Goal: Check status: Check status

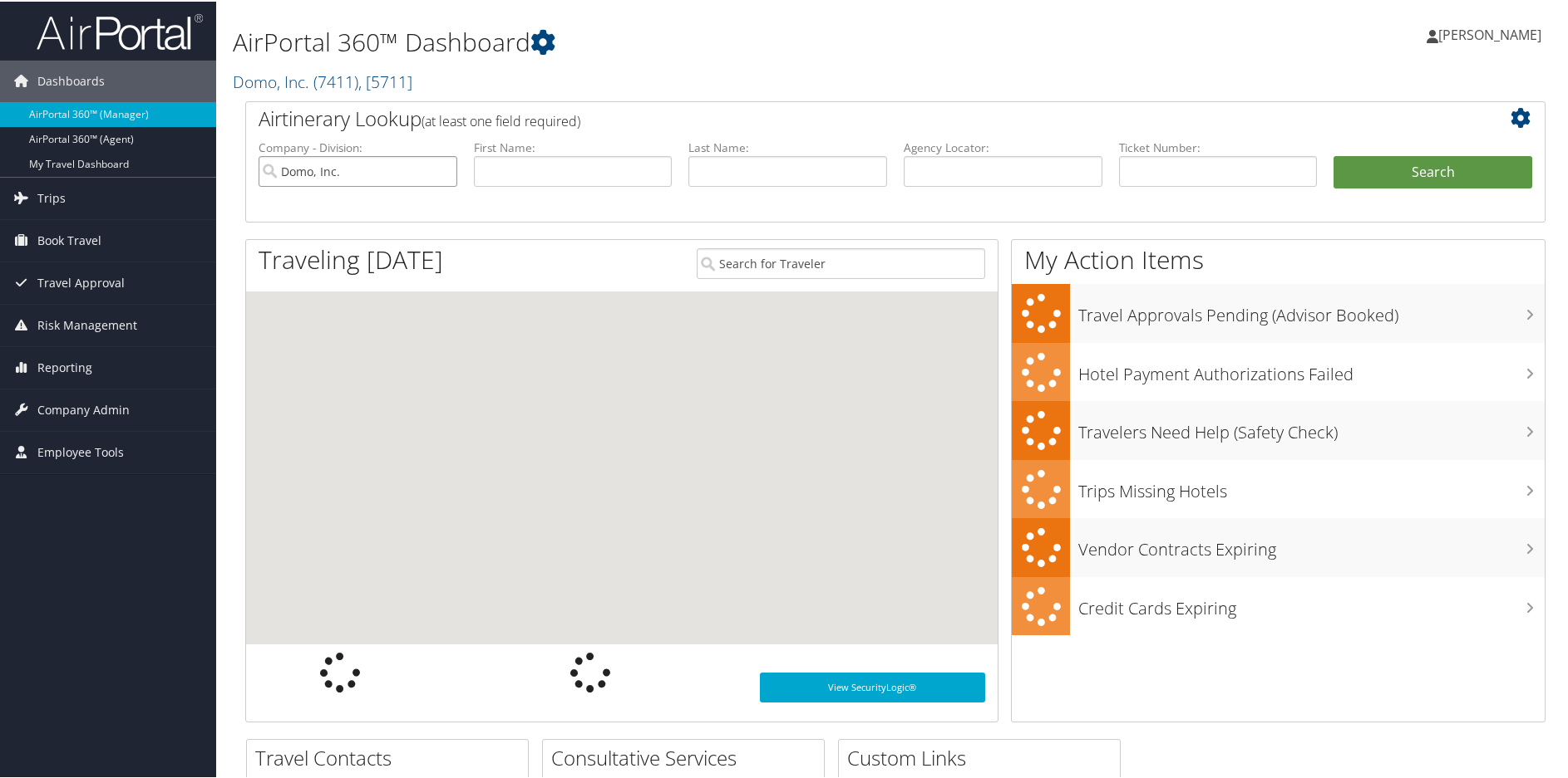
click at [442, 170] on input "Domo, Inc." at bounding box center [358, 170] width 198 height 31
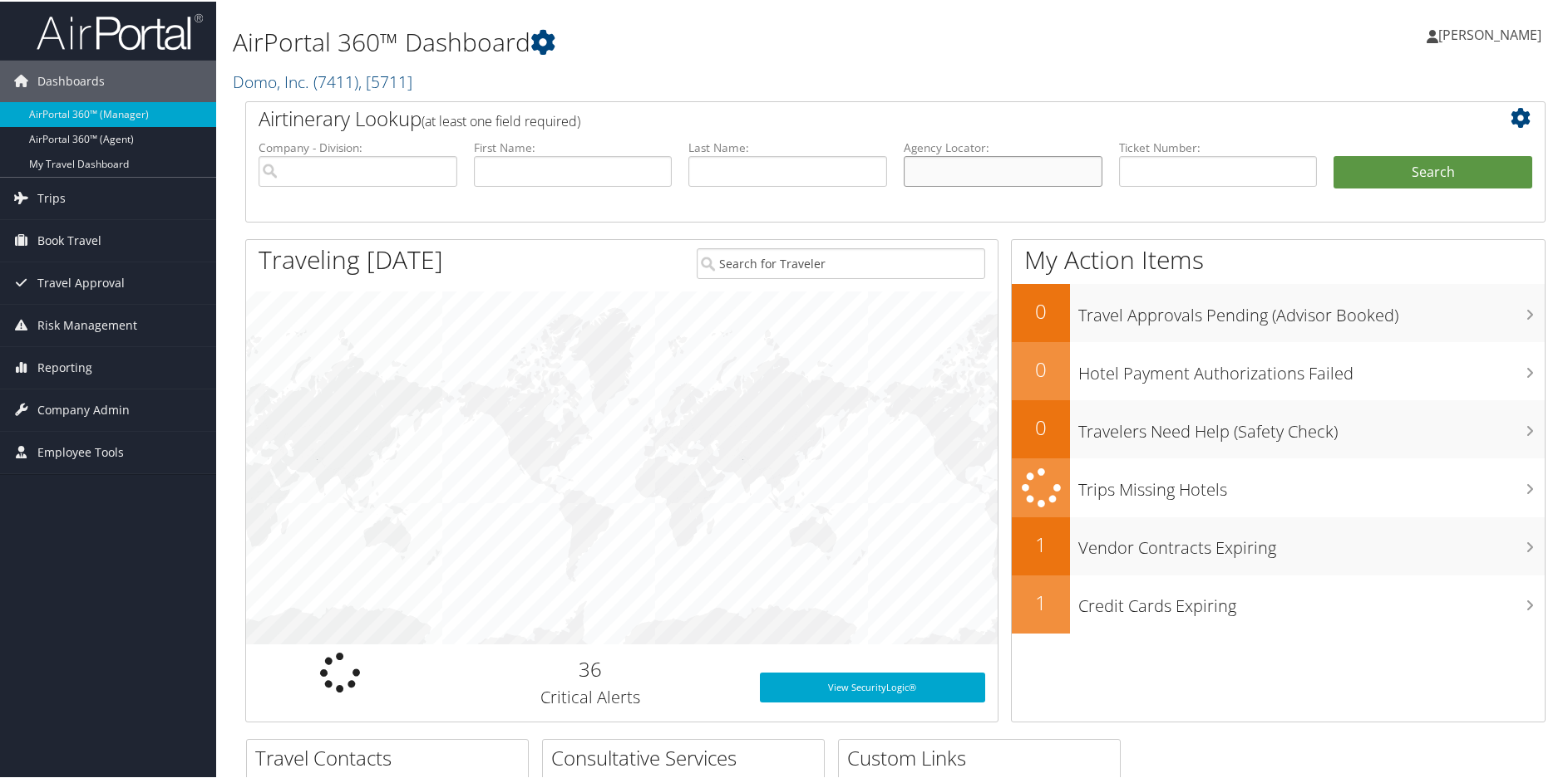
click at [994, 170] on input "text" at bounding box center [1002, 170] width 198 height 31
paste input "DLM2VT"
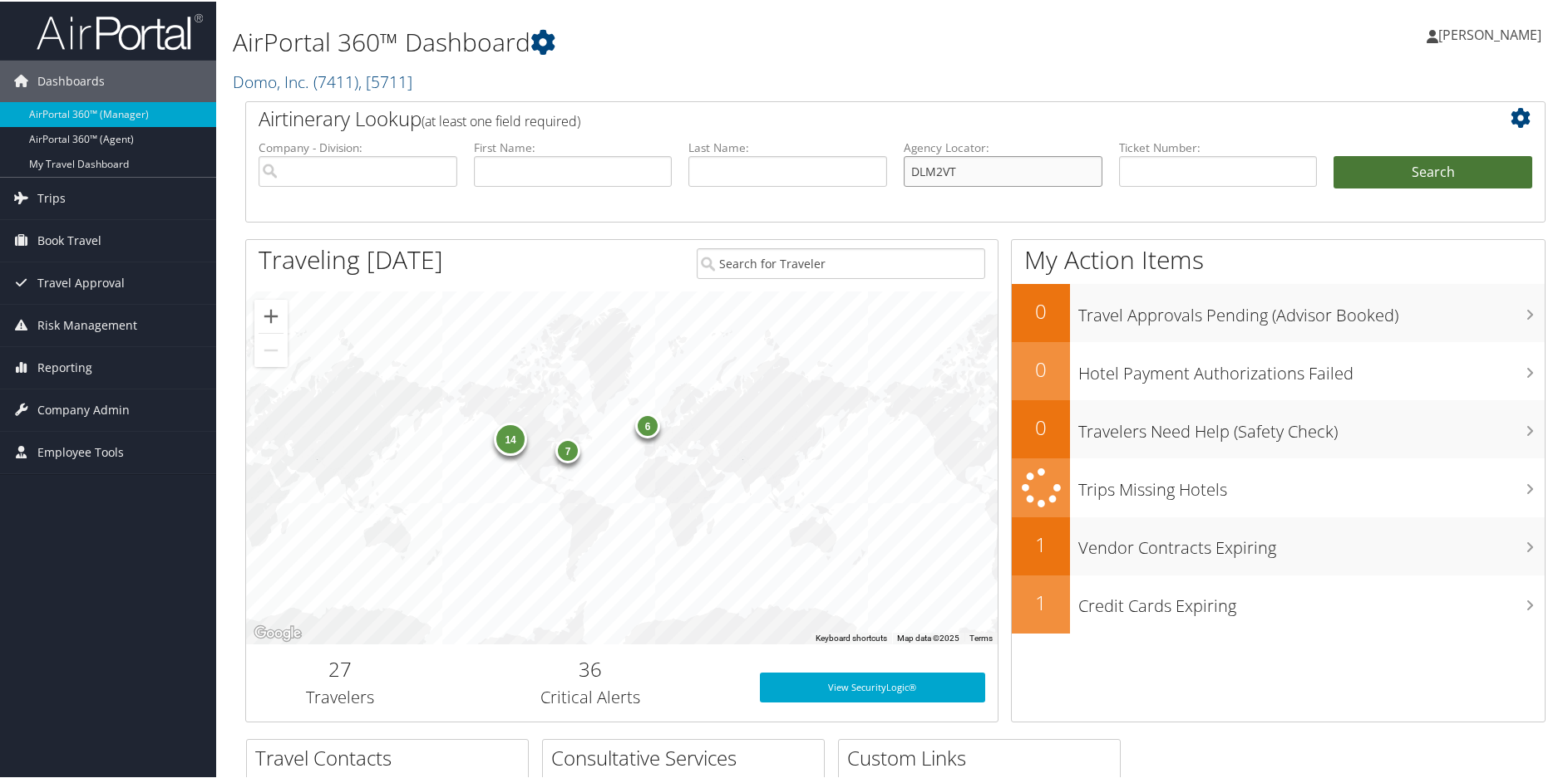
type input "DLM2VT"
click at [1377, 173] on button "Search" at bounding box center [1432, 171] width 198 height 33
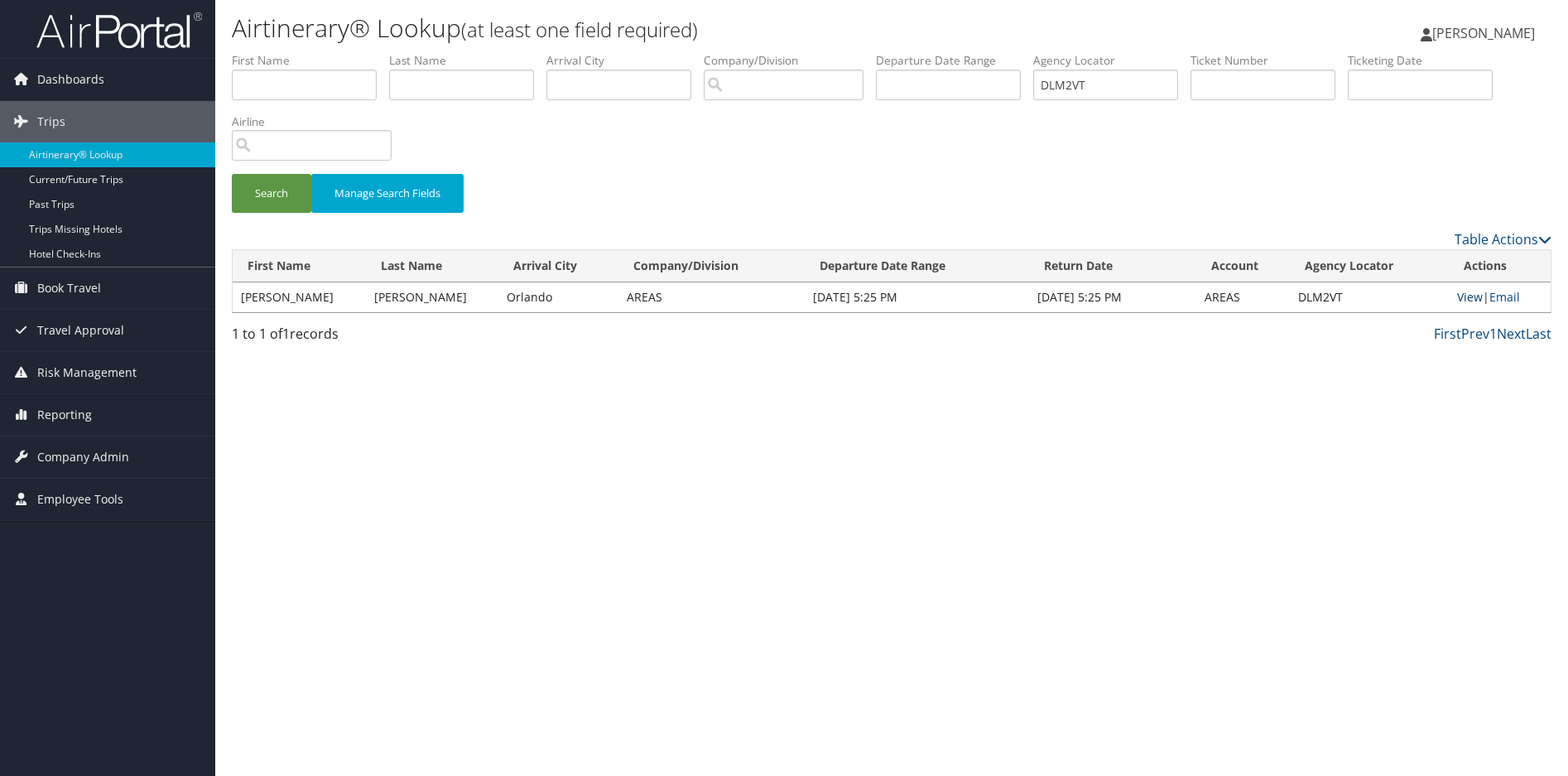
click at [1464, 297] on link "View" at bounding box center [1470, 297] width 25 height 16
drag, startPoint x: 1084, startPoint y: 87, endPoint x: 820, endPoint y: 83, distance: 264.0
click at [830, 52] on ul "First Name Last Name Departure City Arrival City Company/Division Airport/City …" at bounding box center [892, 52] width 1320 height 0
click at [1078, 86] on input "text" at bounding box center [1106, 85] width 145 height 31
paste input "DL7XZW"
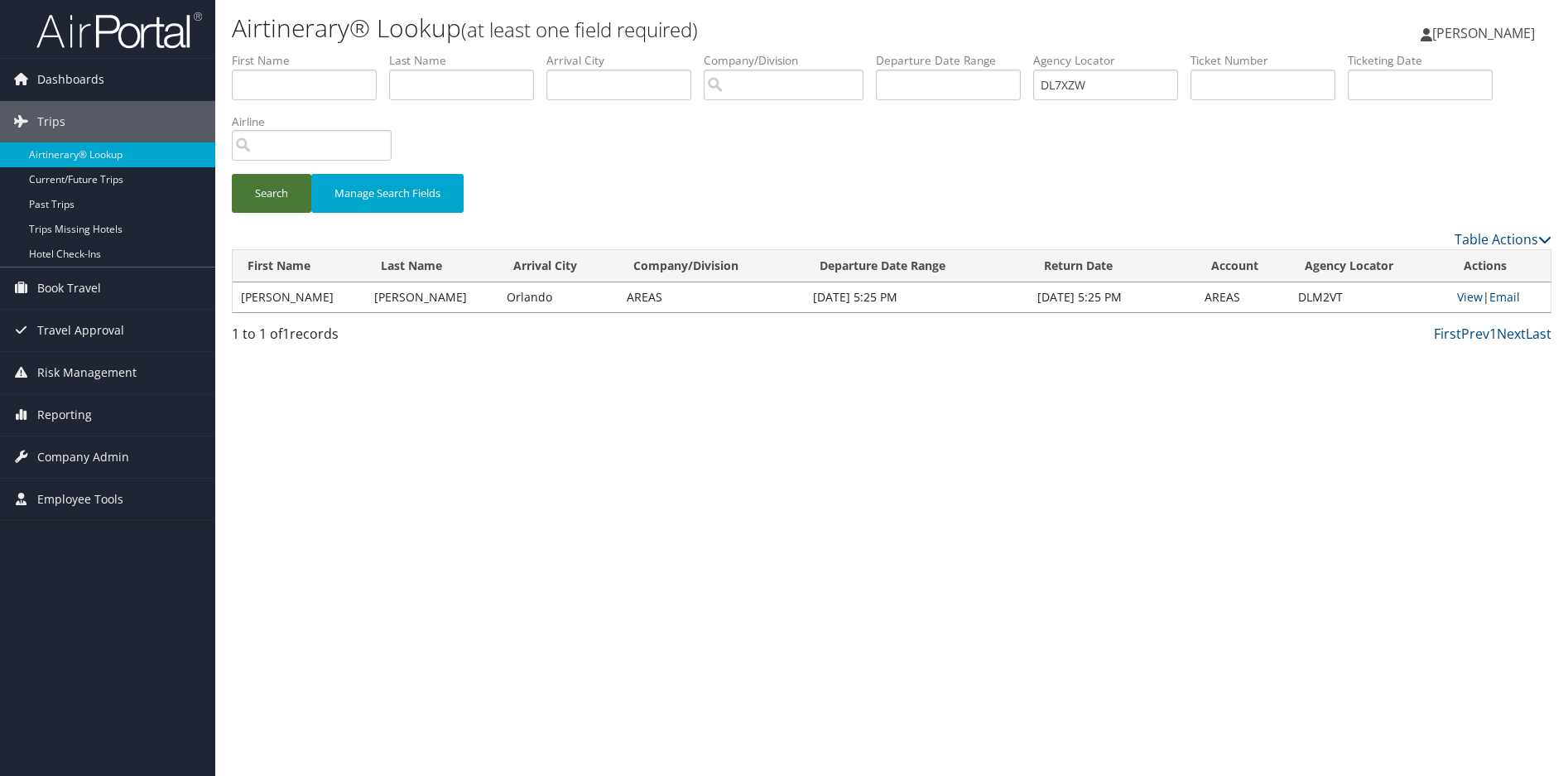
click at [267, 192] on button "Search" at bounding box center [272, 194] width 80 height 39
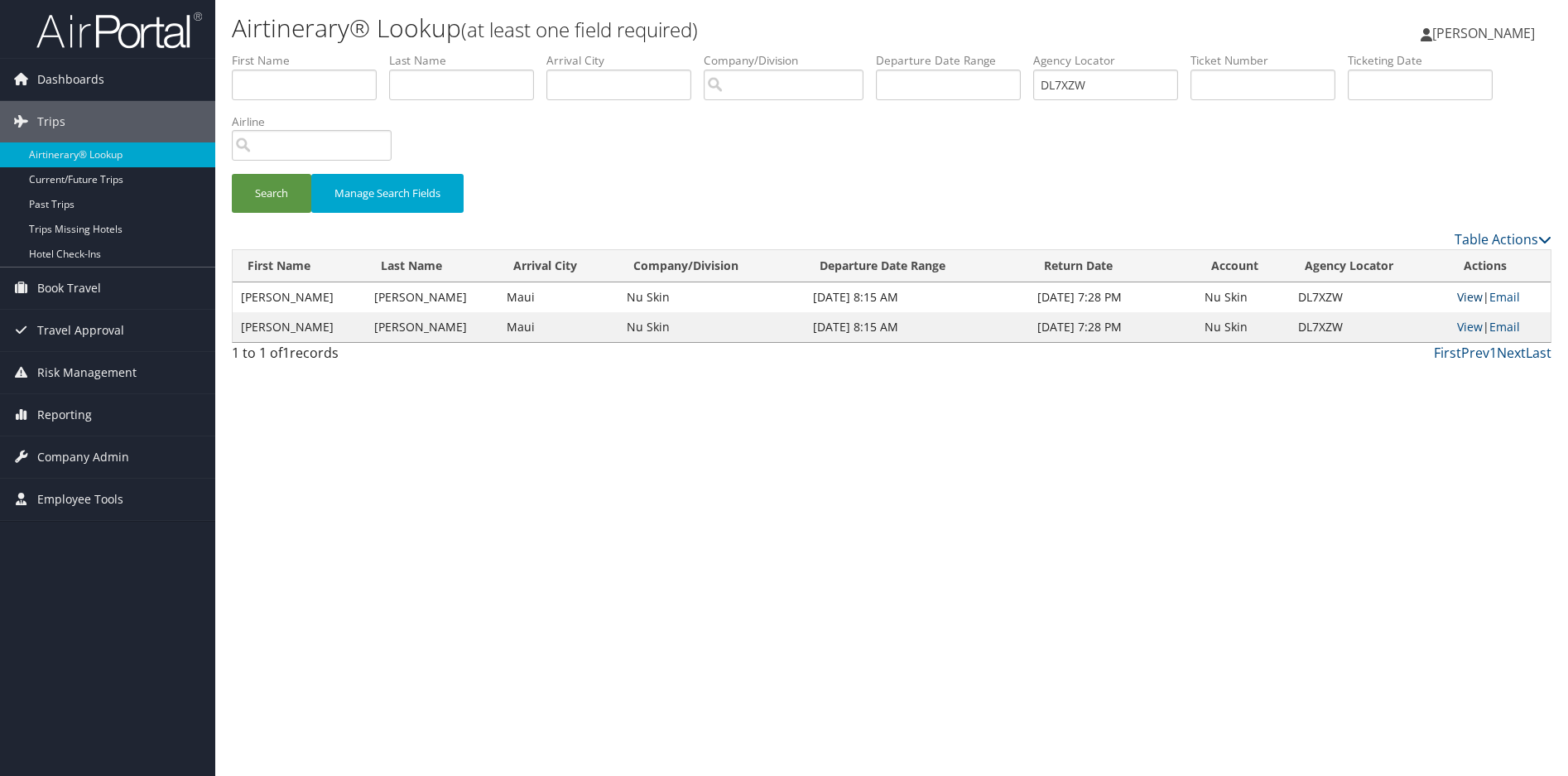
click at [1469, 298] on link "View" at bounding box center [1470, 297] width 25 height 16
drag, startPoint x: 1126, startPoint y: 87, endPoint x: 962, endPoint y: 87, distance: 164.0
click at [949, 52] on ul "First Name Last Name Departure City Arrival City Company/Division Airport/City …" at bounding box center [892, 52] width 1320 height 0
paste input "ZTD"
click at [252, 187] on button "Search" at bounding box center [272, 194] width 80 height 39
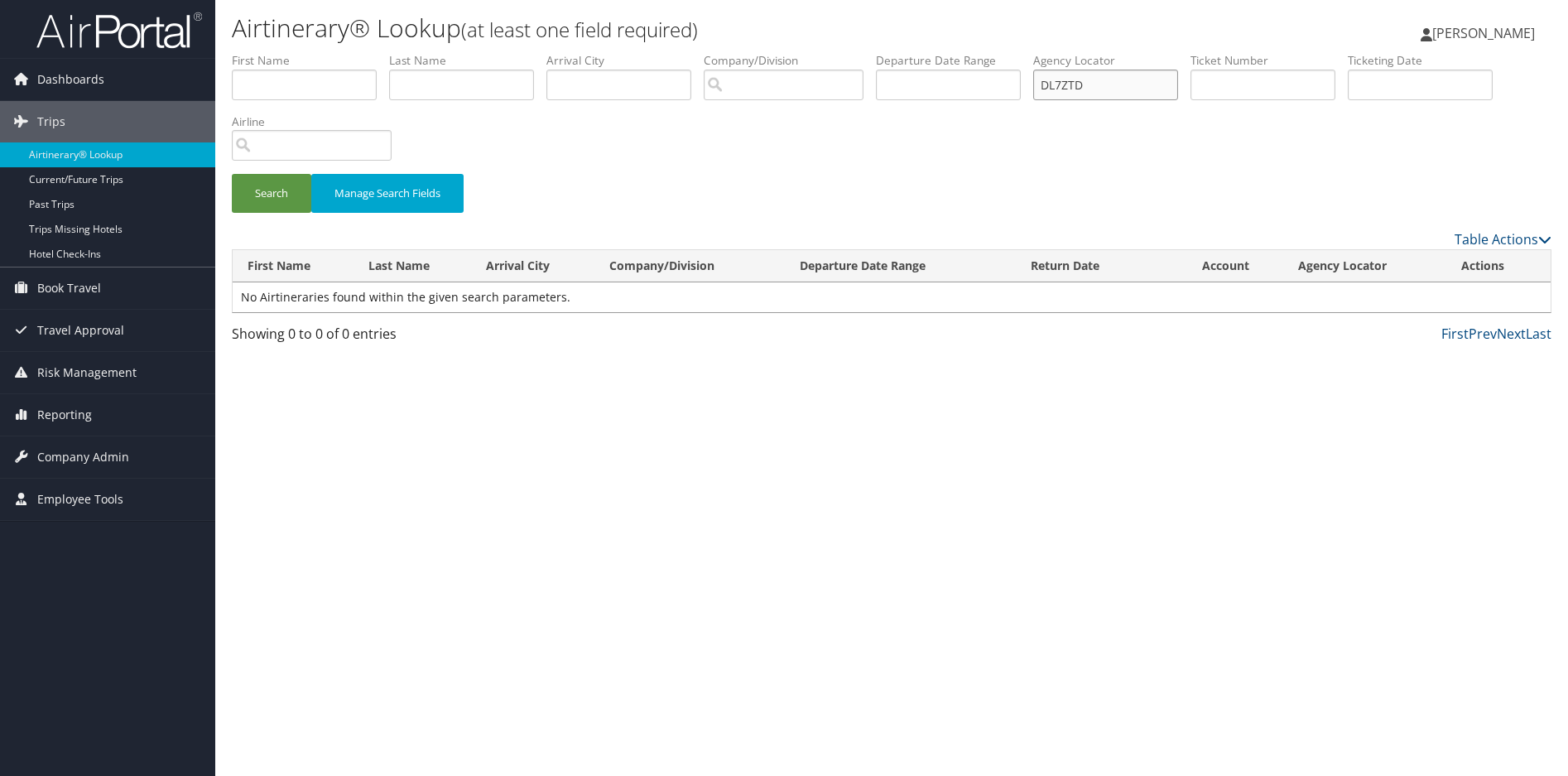
click at [1109, 91] on input "DL7ZTD" at bounding box center [1106, 85] width 145 height 31
click at [276, 193] on button "Search" at bounding box center [272, 194] width 80 height 39
click at [496, 430] on div "Airtinerary® Lookup (at least one field required) [PERSON_NAME] [PERSON_NAME] M…" at bounding box center [892, 388] width 1353 height 776
drag, startPoint x: 1124, startPoint y: 87, endPoint x: 884, endPoint y: 89, distance: 240.0
click at [884, 52] on ul "First Name Last Name Departure City Arrival City Company/Division Airport/City …" at bounding box center [892, 52] width 1320 height 0
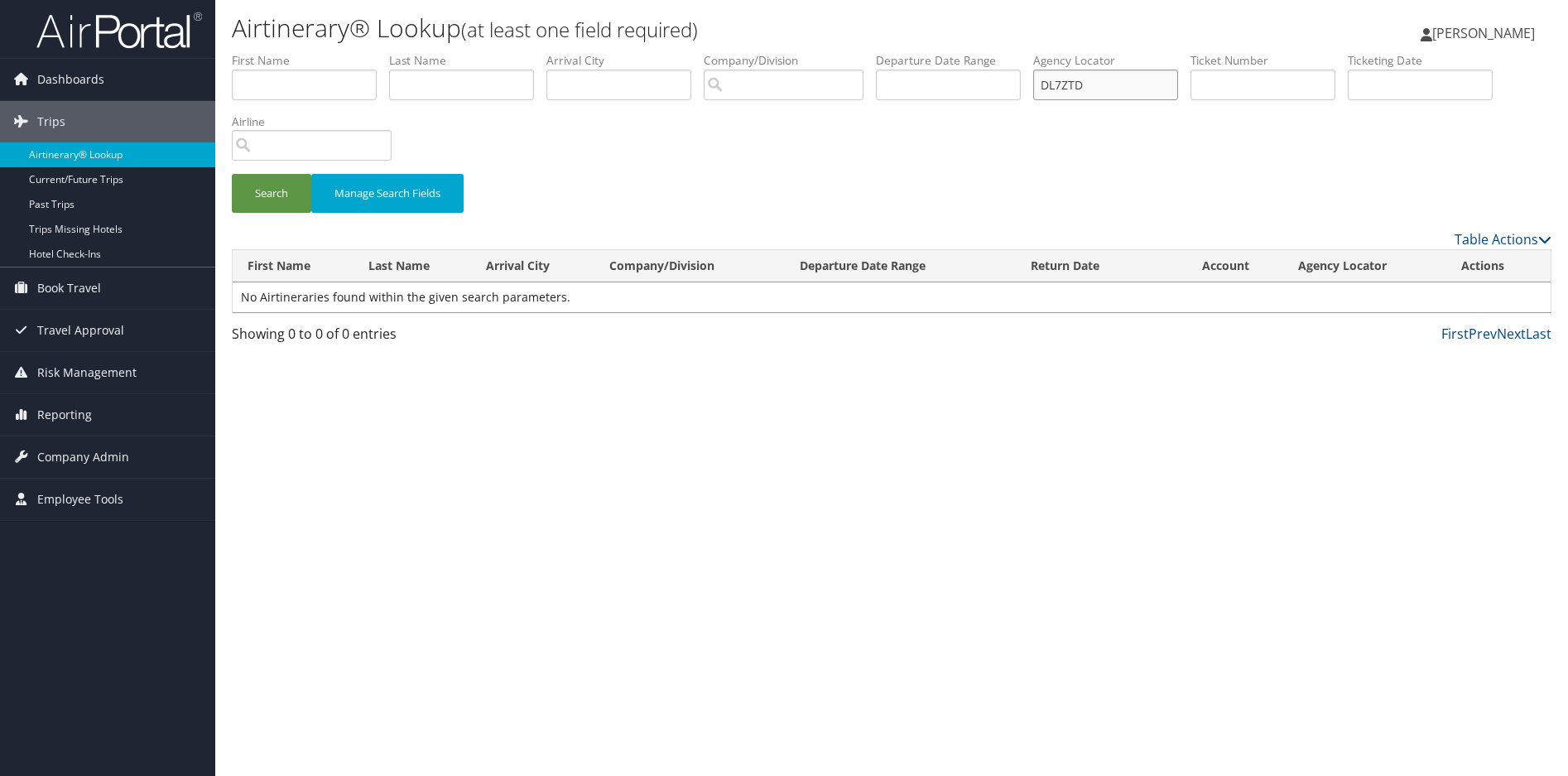
paste input "80TF"
type input "DL80TF"
click at [270, 199] on button "Search" at bounding box center [272, 194] width 80 height 39
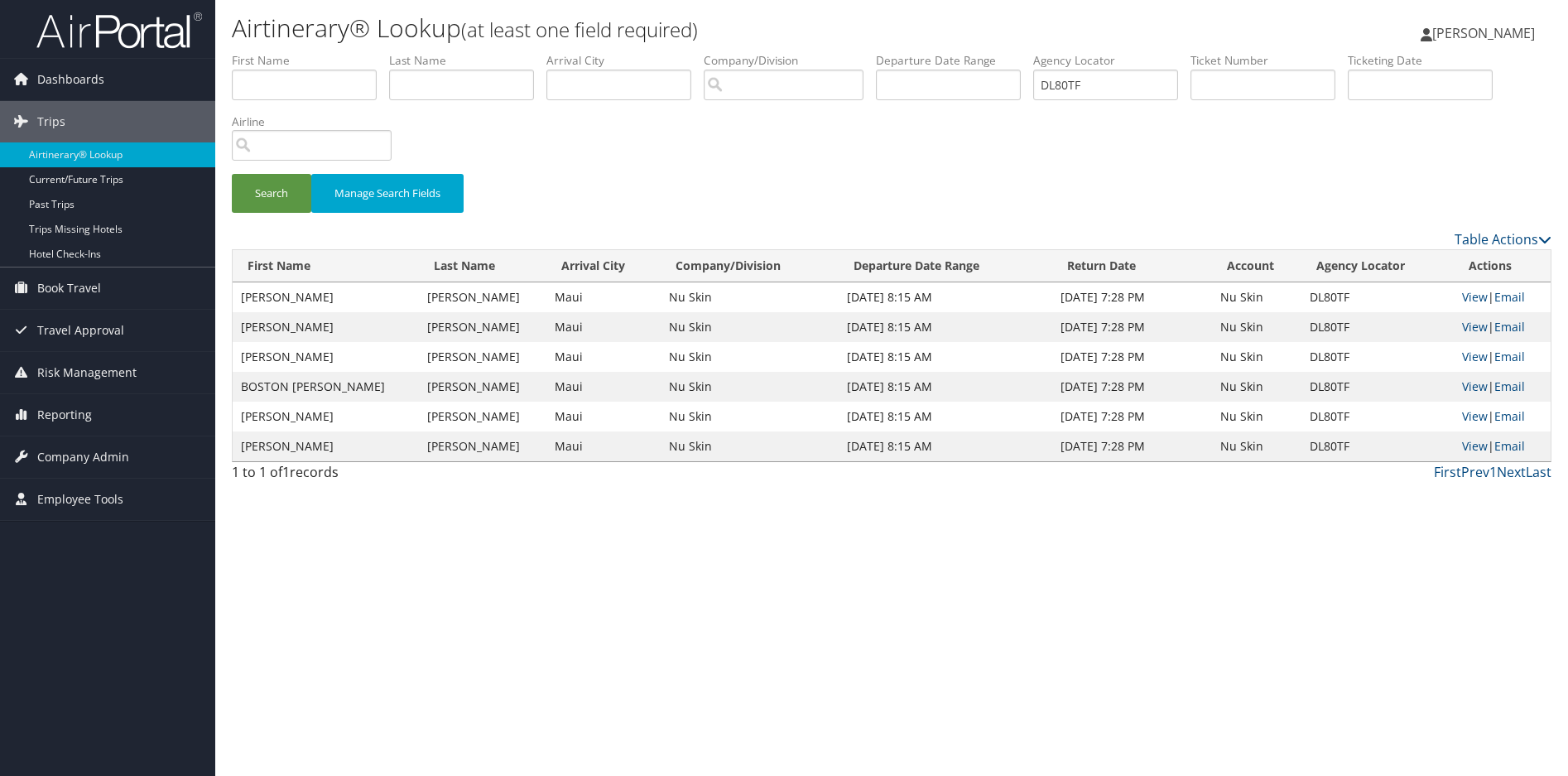
click at [812, 512] on div "Airtinerary® Lookup (at least one field required) [PERSON_NAME] [PERSON_NAME] M…" at bounding box center [892, 388] width 1353 height 776
click at [1469, 296] on link "View" at bounding box center [1476, 297] width 25 height 16
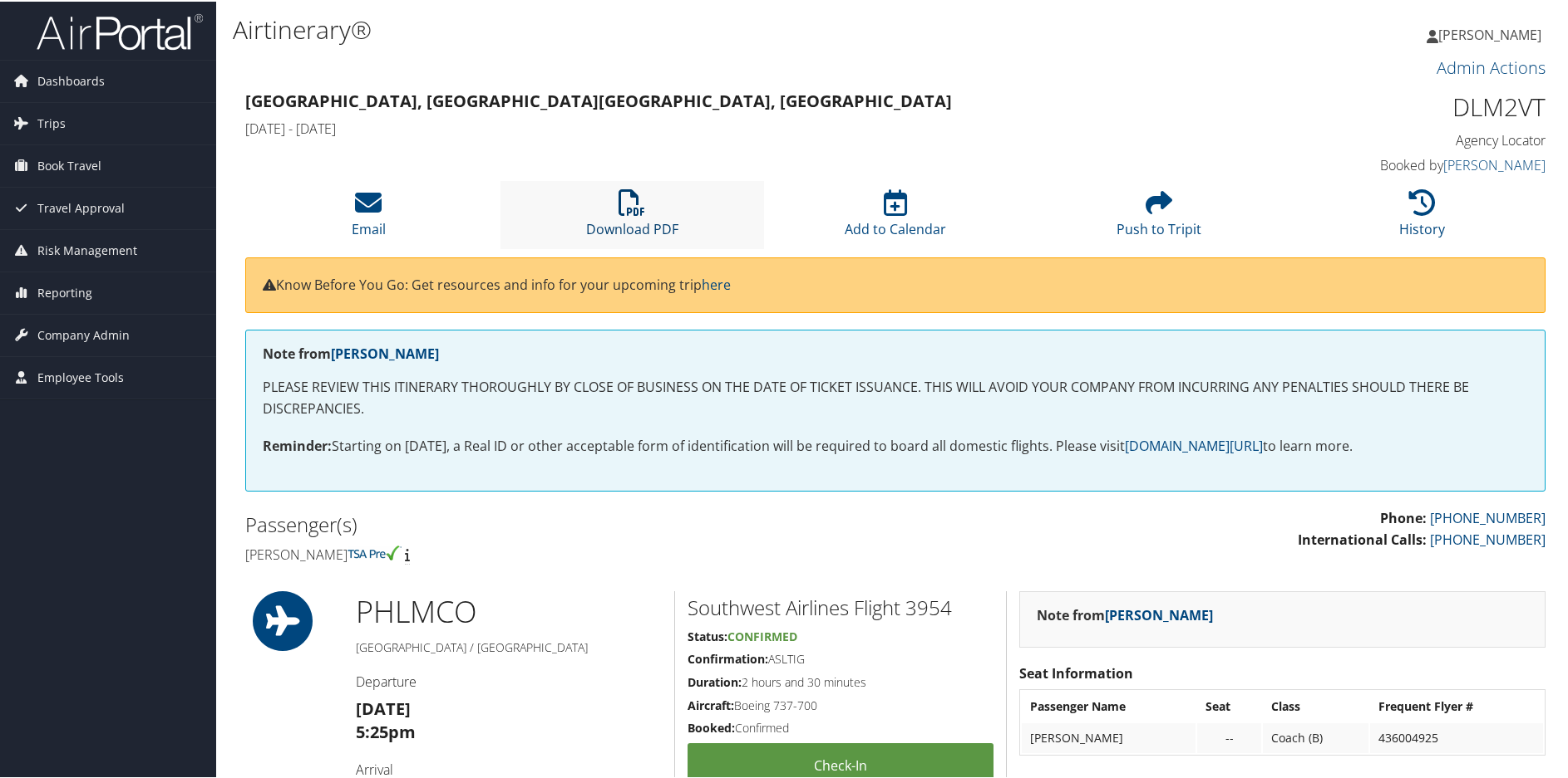
click at [622, 205] on icon at bounding box center [631, 201] width 26 height 26
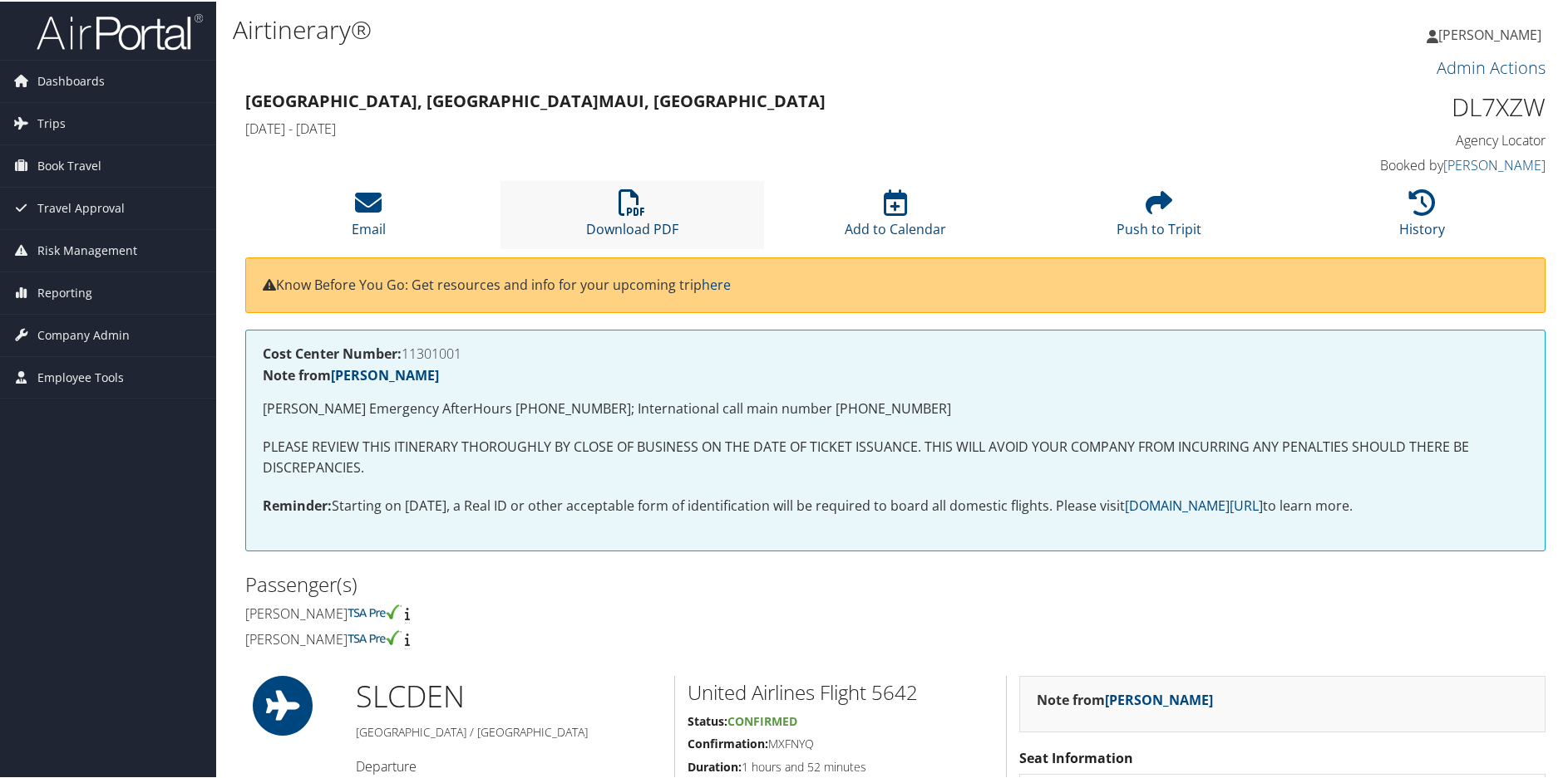
click at [630, 197] on icon at bounding box center [631, 201] width 26 height 26
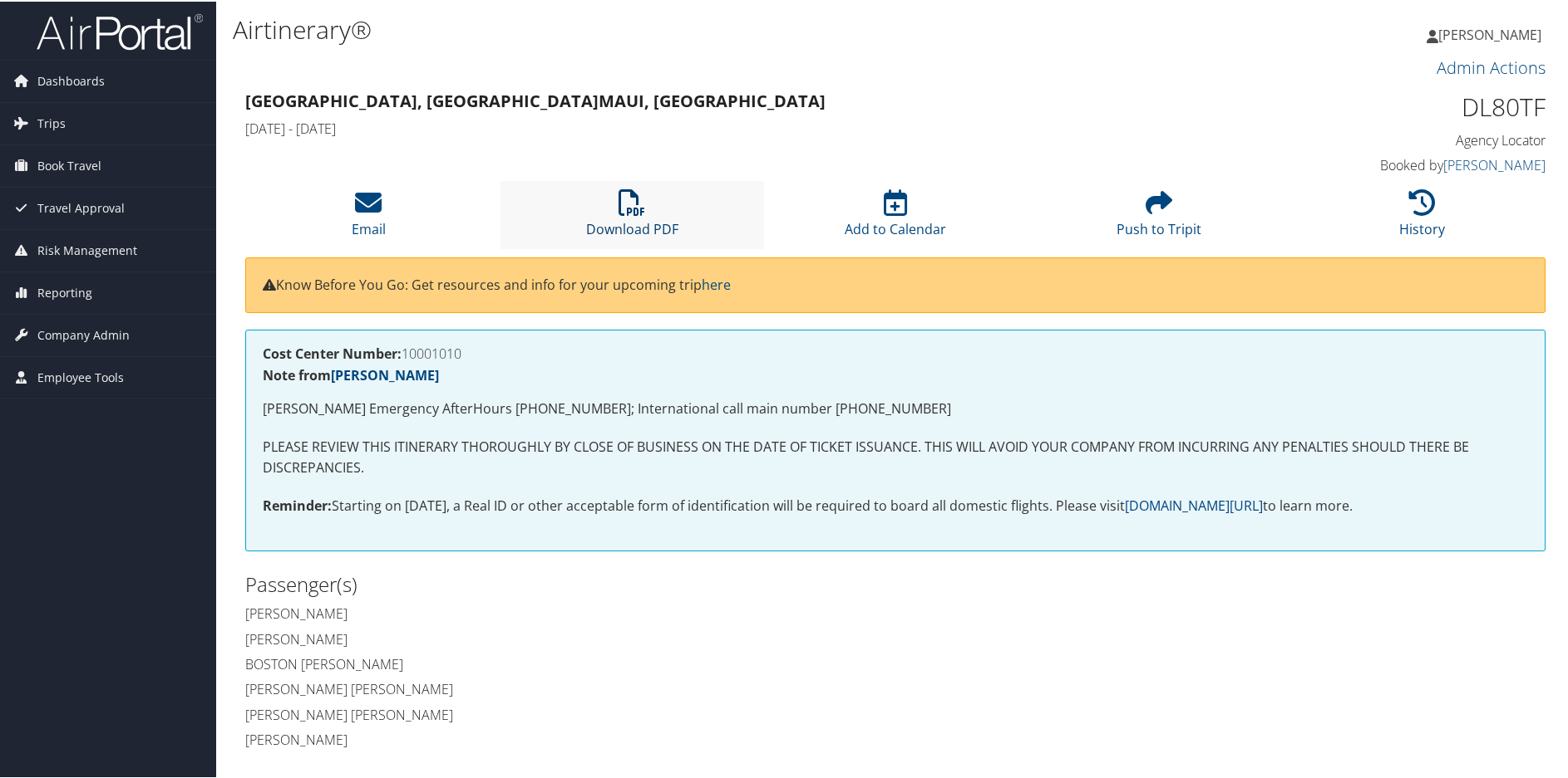
click at [637, 203] on icon at bounding box center [631, 201] width 26 height 26
